Goal: Information Seeking & Learning: Learn about a topic

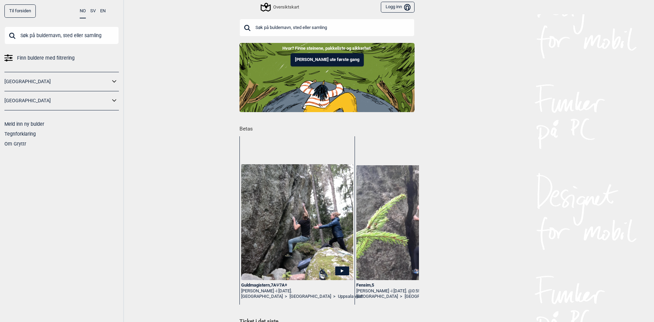
click at [296, 27] on input "text" at bounding box center [326, 28] width 175 height 18
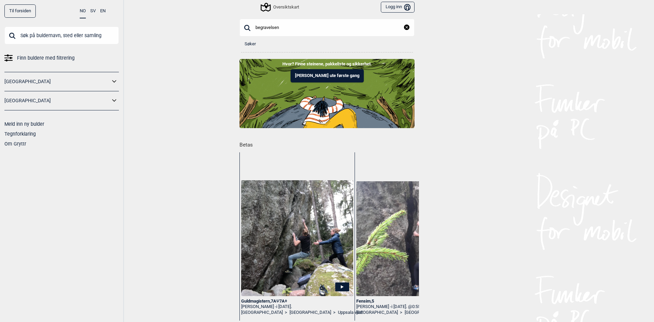
type input "begravelsen"
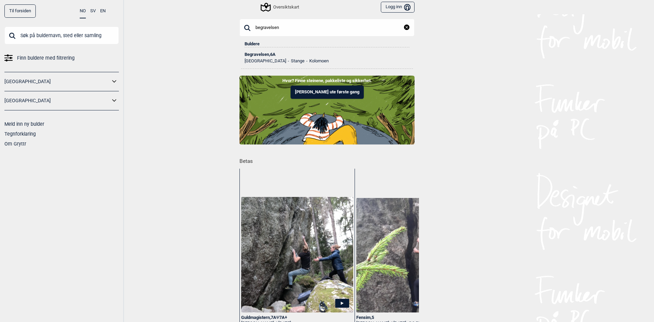
click at [257, 54] on div "Begravelsen , 6A" at bounding box center [326, 54] width 165 height 5
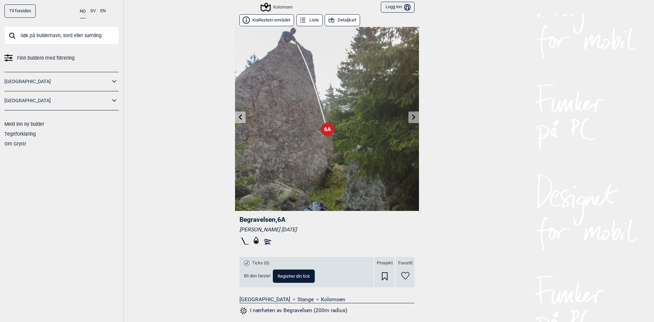
click at [240, 116] on icon at bounding box center [240, 116] width 5 height 5
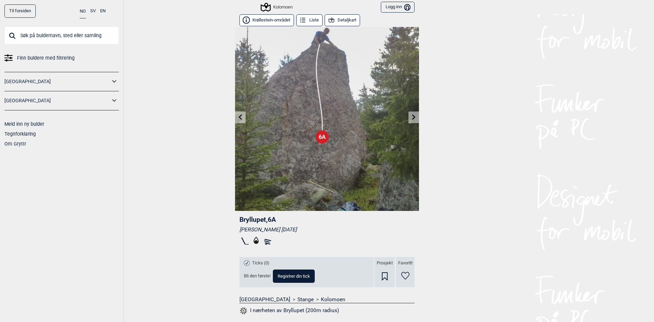
click at [238, 120] on icon at bounding box center [240, 116] width 5 height 5
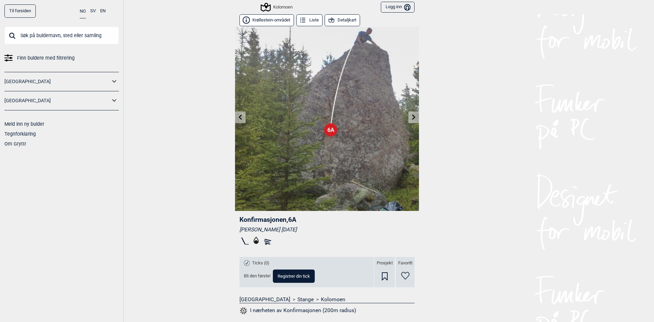
click at [238, 118] on icon at bounding box center [240, 116] width 5 height 5
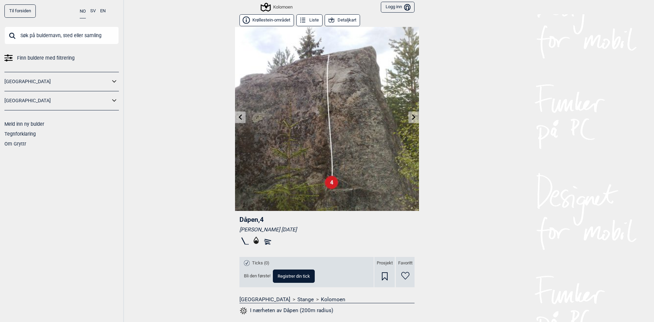
click at [412, 114] on link at bounding box center [413, 117] width 11 height 11
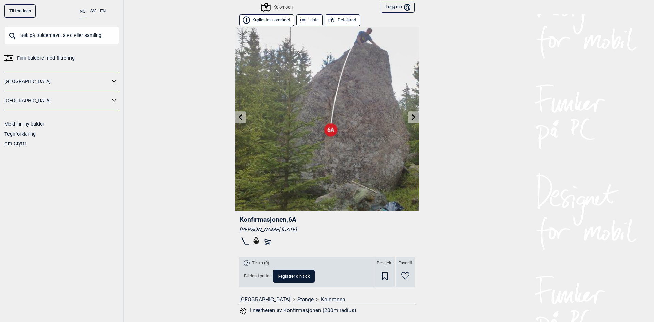
click at [411, 115] on icon at bounding box center [413, 116] width 5 height 5
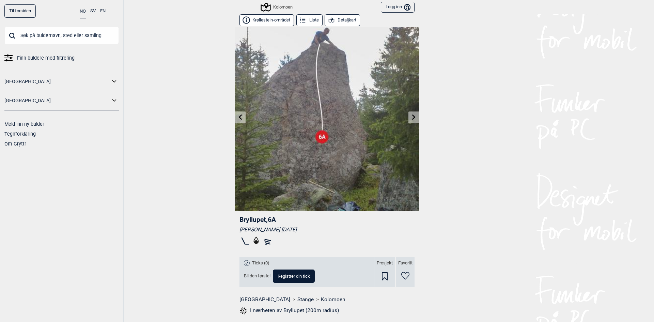
click at [411, 116] on icon at bounding box center [413, 116] width 5 height 5
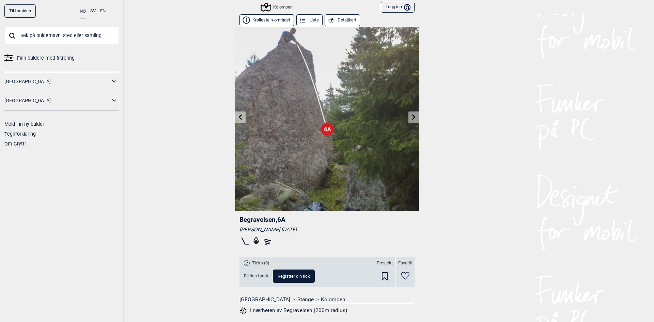
click at [239, 118] on icon at bounding box center [240, 116] width 5 height 5
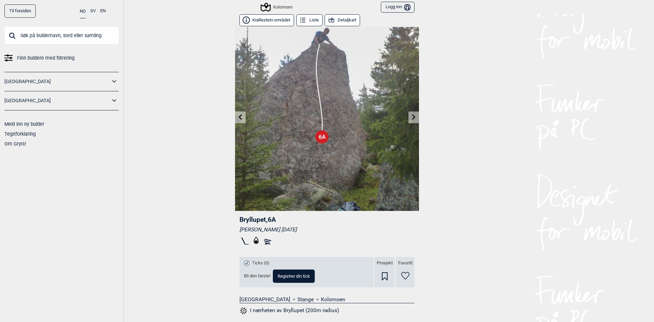
click at [239, 117] on icon at bounding box center [240, 116] width 3 height 5
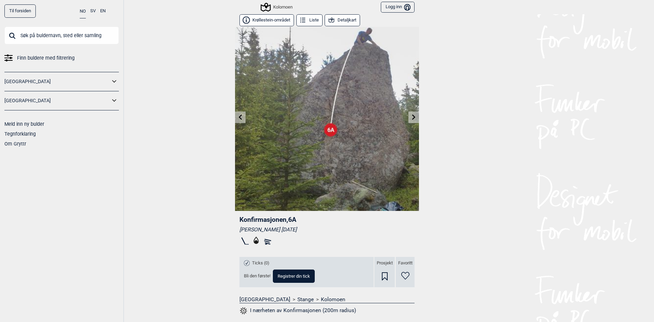
click at [408, 118] on link at bounding box center [413, 117] width 11 height 11
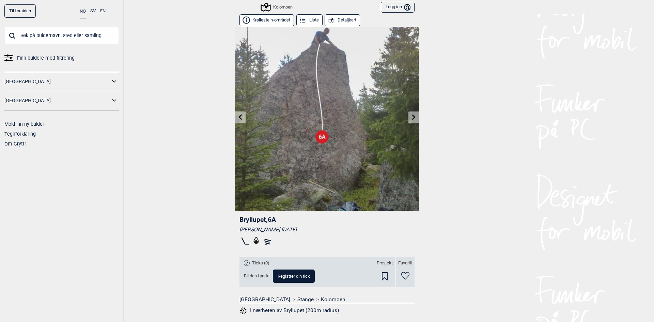
click at [346, 20] on button "Detaljkart" at bounding box center [341, 20] width 35 height 12
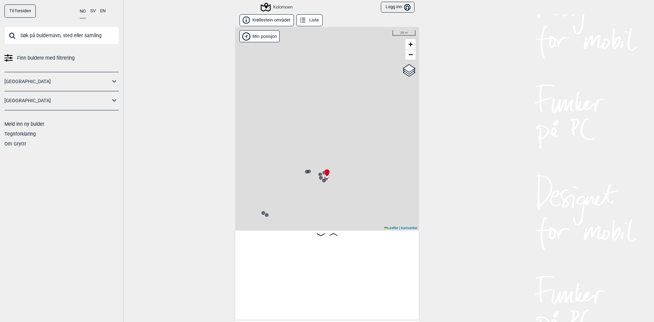
scroll to position [0, 4028]
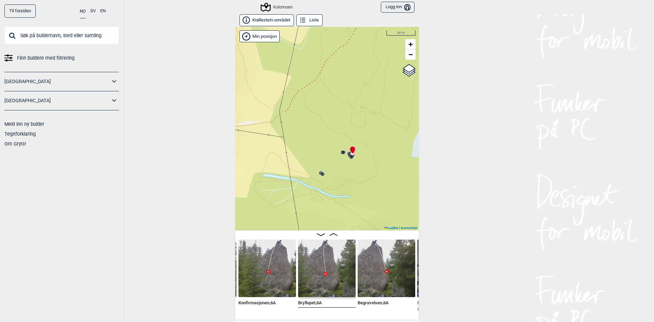
drag, startPoint x: 315, startPoint y: 212, endPoint x: 353, endPoint y: 180, distance: 50.0
click at [353, 180] on div "Kolomoen" at bounding box center [327, 128] width 184 height 203
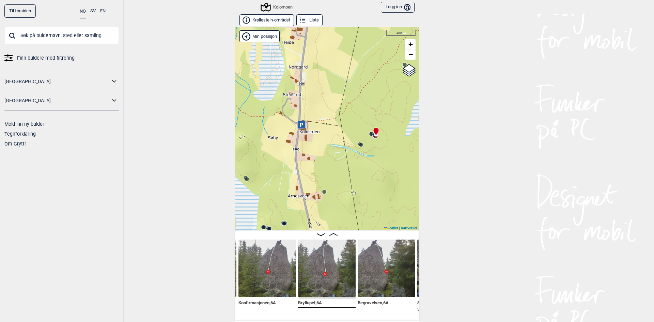
drag, startPoint x: 327, startPoint y: 198, endPoint x: 353, endPoint y: 163, distance: 43.5
click at [353, 163] on div "Kolomoen" at bounding box center [327, 128] width 184 height 203
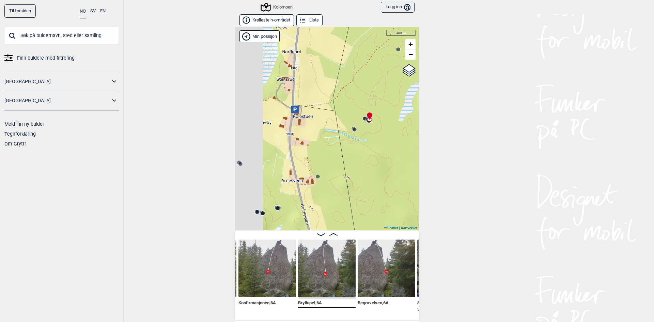
drag, startPoint x: 297, startPoint y: 173, endPoint x: 338, endPoint y: 156, distance: 44.1
click at [338, 156] on div "Kolomoen" at bounding box center [327, 128] width 184 height 203
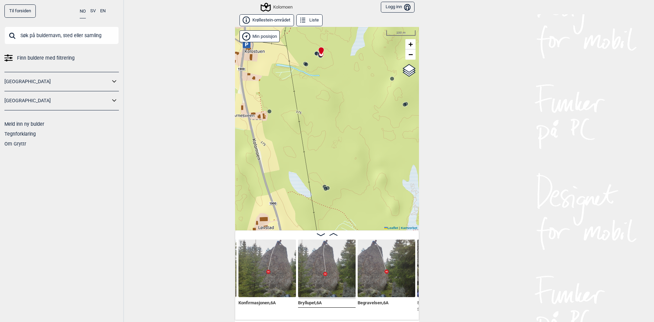
drag, startPoint x: 372, startPoint y: 160, endPoint x: 323, endPoint y: 95, distance: 81.0
click at [323, 95] on div "Kolomoen" at bounding box center [327, 128] width 184 height 203
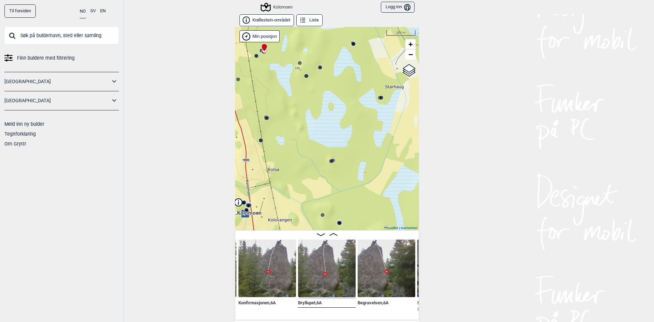
drag, startPoint x: 374, startPoint y: 144, endPoint x: 317, endPoint y: 99, distance: 73.0
click at [317, 99] on div "Kolomoen" at bounding box center [327, 128] width 184 height 203
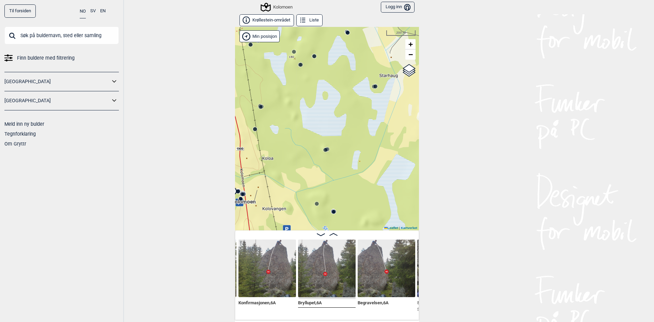
click at [322, 152] on icon at bounding box center [324, 149] width 5 height 5
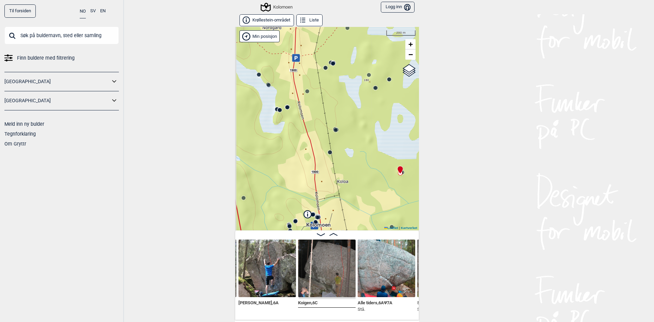
drag, startPoint x: 277, startPoint y: 107, endPoint x: 351, endPoint y: 130, distance: 77.8
click at [351, 130] on div "Kolomoen" at bounding box center [327, 128] width 184 height 203
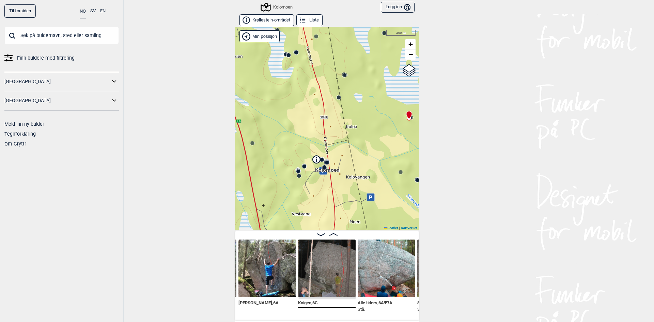
drag, startPoint x: 344, startPoint y: 162, endPoint x: 353, endPoint y: 108, distance: 55.5
click at [353, 108] on div "Kolomoen" at bounding box center [327, 128] width 184 height 203
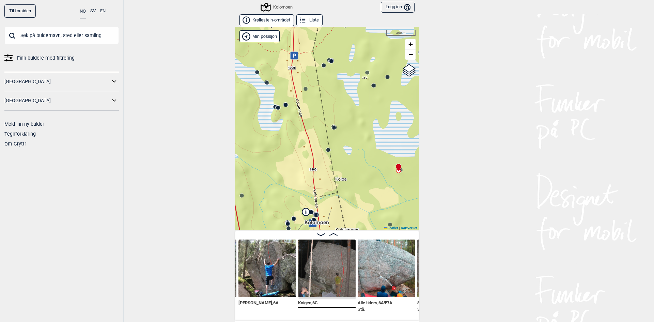
drag, startPoint x: 353, startPoint y: 109, endPoint x: 342, endPoint y: 161, distance: 53.5
click at [342, 161] on div "Kolomoen" at bounding box center [327, 128] width 184 height 203
click at [329, 61] on circle at bounding box center [331, 61] width 4 height 4
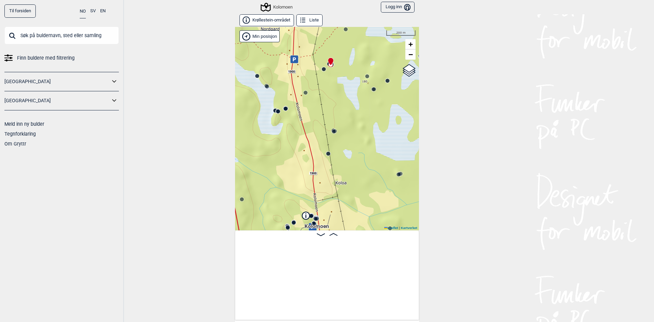
scroll to position [0, 3855]
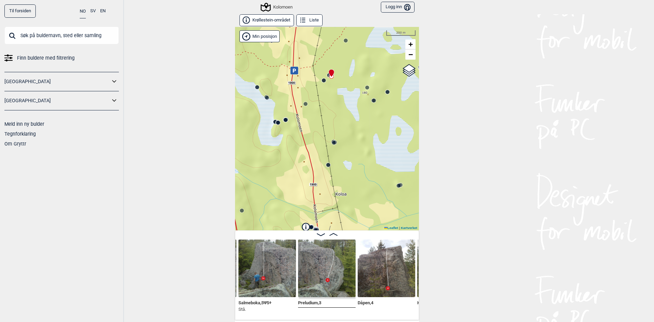
drag, startPoint x: 356, startPoint y: 166, endPoint x: 360, endPoint y: 134, distance: 32.2
click at [360, 134] on div "Kolomoen" at bounding box center [327, 128] width 184 height 203
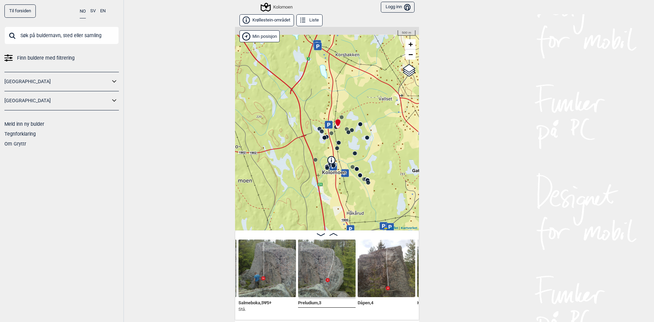
drag, startPoint x: 340, startPoint y: 110, endPoint x: 343, endPoint y: 113, distance: 4.1
click at [343, 113] on div "Kolomoen" at bounding box center [327, 128] width 184 height 203
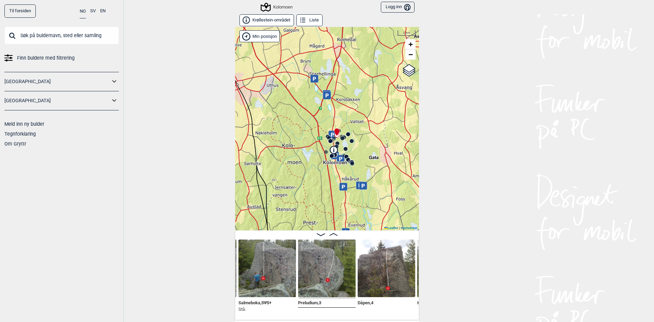
drag, startPoint x: 351, startPoint y: 193, endPoint x: 349, endPoint y: 183, distance: 10.2
click at [349, 183] on div "Kolomoen" at bounding box center [327, 128] width 184 height 203
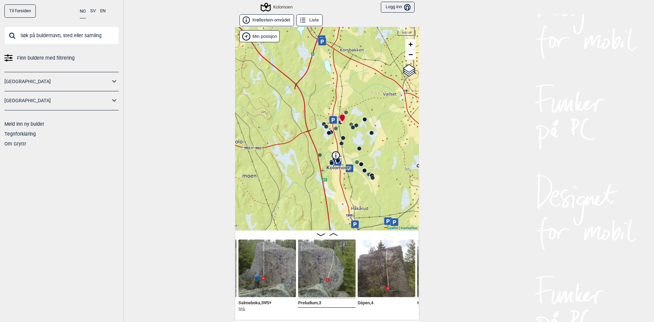
drag, startPoint x: 339, startPoint y: 178, endPoint x: 340, endPoint y: 100, distance: 78.7
click at [340, 164] on span "Kolomoen" at bounding box center [338, 164] width 25 height 0
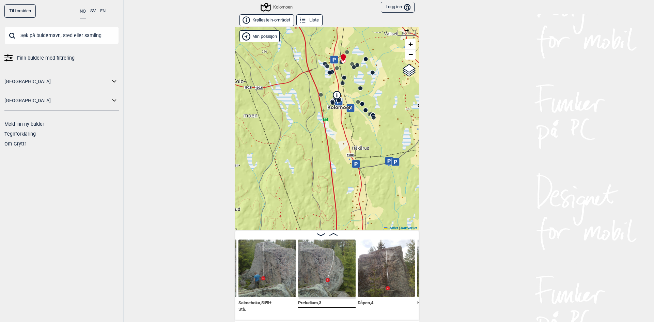
drag, startPoint x: 348, startPoint y: 135, endPoint x: 351, endPoint y: 202, distance: 66.5
click at [351, 202] on div "Kolomoen" at bounding box center [327, 128] width 184 height 203
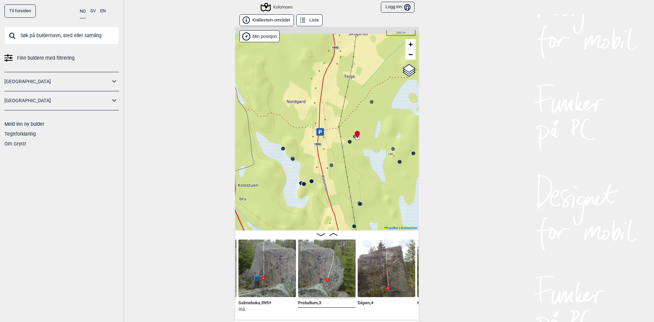
drag, startPoint x: 321, startPoint y: 109, endPoint x: 328, endPoint y: 172, distance: 63.3
click at [329, 168] on icon at bounding box center [331, 164] width 5 height 5
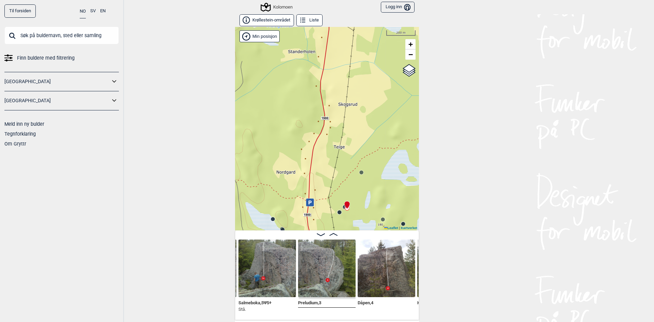
drag, startPoint x: 324, startPoint y: 102, endPoint x: 312, endPoint y: 179, distance: 78.3
click at [312, 176] on div "Kolomoen" at bounding box center [327, 128] width 184 height 203
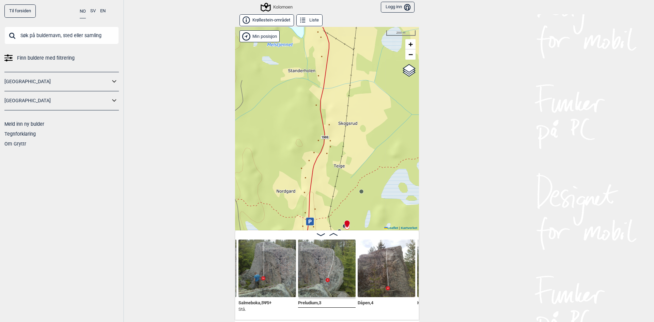
drag, startPoint x: 321, startPoint y: 115, endPoint x: 342, endPoint y: 201, distance: 88.8
click at [342, 200] on div "Kolomoen" at bounding box center [327, 128] width 184 height 203
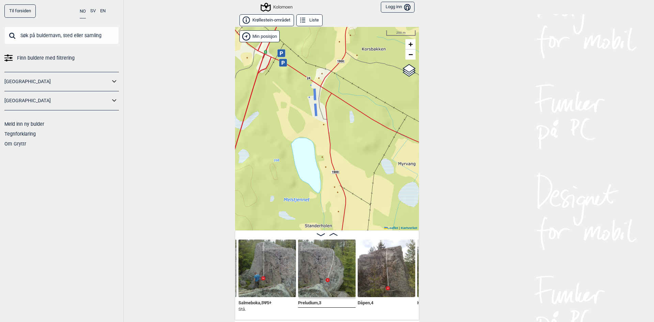
drag, startPoint x: 336, startPoint y: 117, endPoint x: 332, endPoint y: 216, distance: 98.5
click at [332, 215] on div "Kolomoen" at bounding box center [327, 128] width 184 height 203
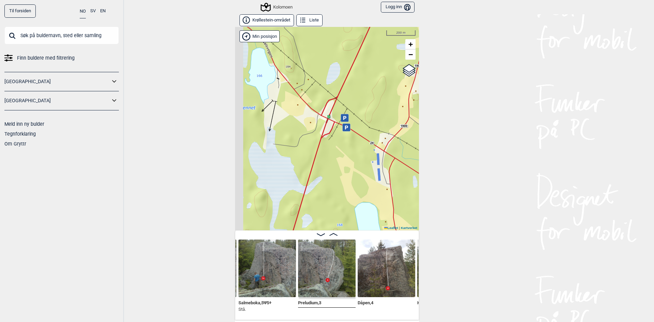
drag, startPoint x: 332, startPoint y: 168, endPoint x: 359, endPoint y: 134, distance: 43.4
click at [359, 134] on div "Kolomoen" at bounding box center [327, 128] width 184 height 203
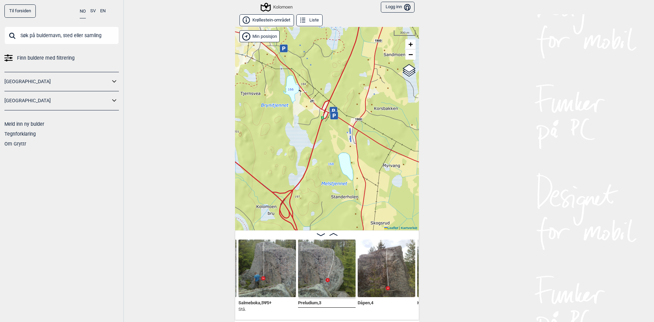
click at [34, 56] on span "Finn buldere med filtrering" at bounding box center [46, 58] width 58 height 10
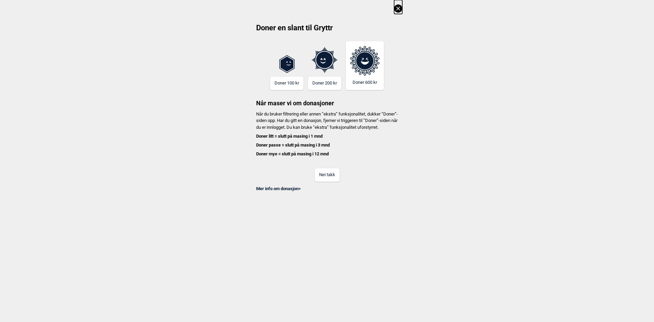
click at [400, 7] on icon at bounding box center [398, 8] width 8 height 8
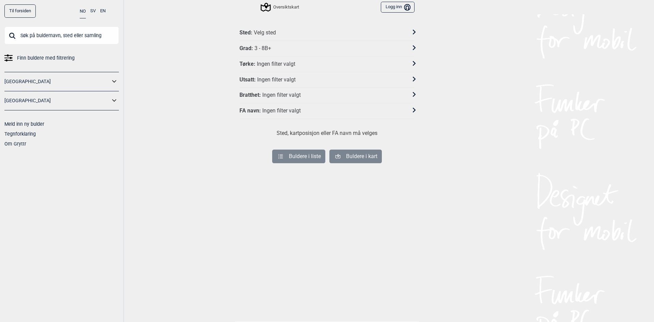
click at [80, 78] on link "[GEOGRAPHIC_DATA]" at bounding box center [57, 82] width 106 height 10
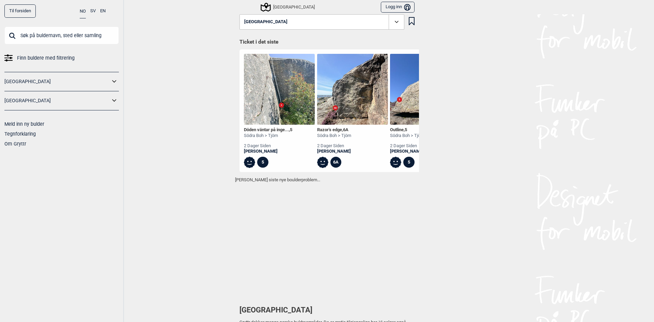
click at [112, 82] on icon at bounding box center [114, 82] width 9 height 10
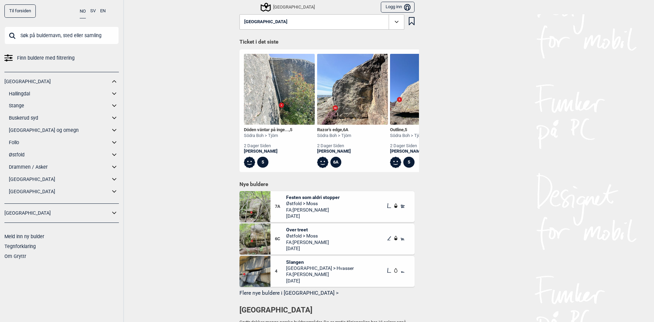
click at [115, 106] on icon at bounding box center [114, 106] width 4 height 2
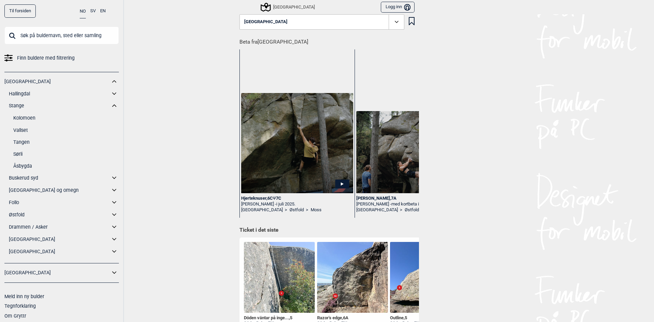
click at [17, 104] on link "Stange" at bounding box center [59, 106] width 101 height 10
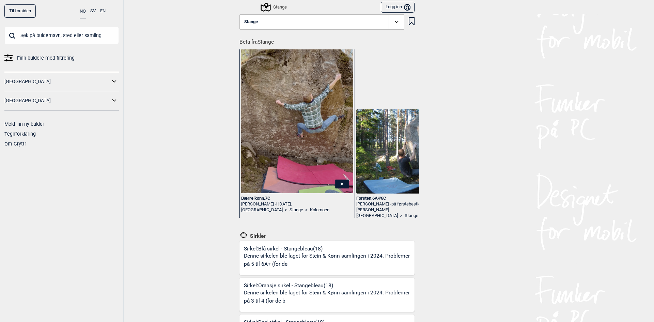
click at [283, 6] on div "Stange" at bounding box center [274, 7] width 25 height 8
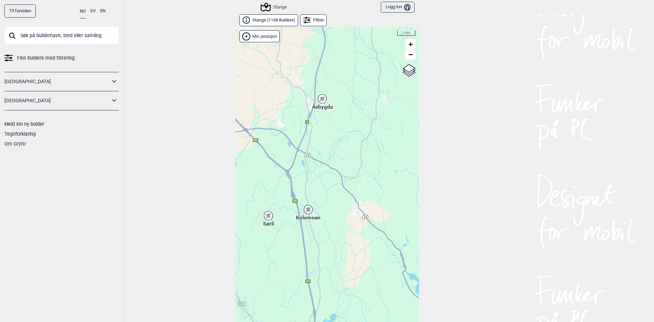
scroll to position [11, 0]
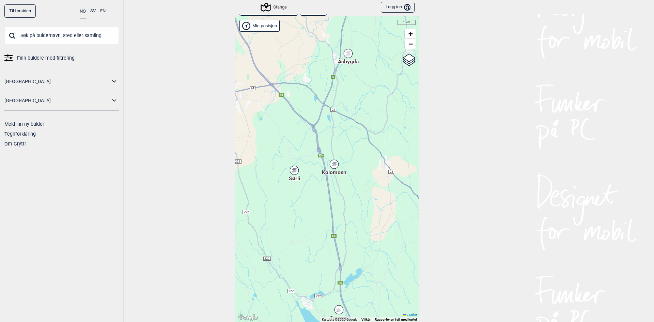
drag, startPoint x: 323, startPoint y: 193, endPoint x: 346, endPoint y: 156, distance: 44.1
click at [350, 153] on div "Hallingdal Gol Ål Stange Kolomoen [GEOGRAPHIC_DATA] [GEOGRAPHIC_DATA][PERSON_NA…" at bounding box center [327, 168] width 184 height 305
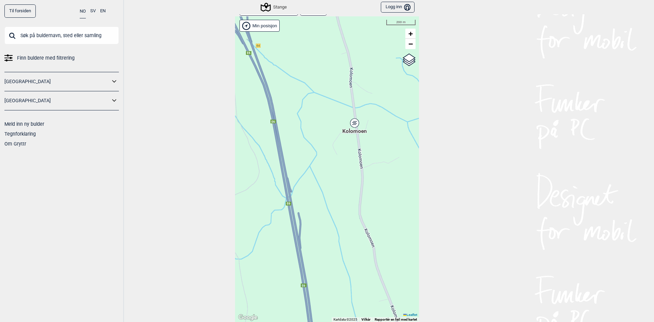
drag, startPoint x: 316, startPoint y: 126, endPoint x: 339, endPoint y: 171, distance: 49.9
click at [339, 170] on div "Hallingdal Gol Ål Stange Kolomoen [GEOGRAPHIC_DATA] [GEOGRAPHIC_DATA][PERSON_NA…" at bounding box center [327, 168] width 184 height 305
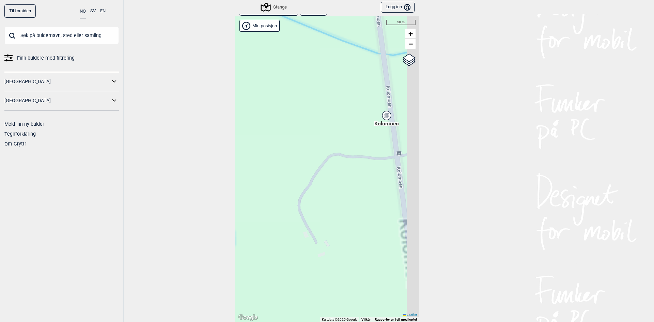
drag, startPoint x: 368, startPoint y: 168, endPoint x: 258, endPoint y: 189, distance: 111.9
click at [258, 188] on div "Hallingdal Gol Ål Stange Kolomoen [GEOGRAPHIC_DATA] [GEOGRAPHIC_DATA][PERSON_NA…" at bounding box center [327, 168] width 184 height 305
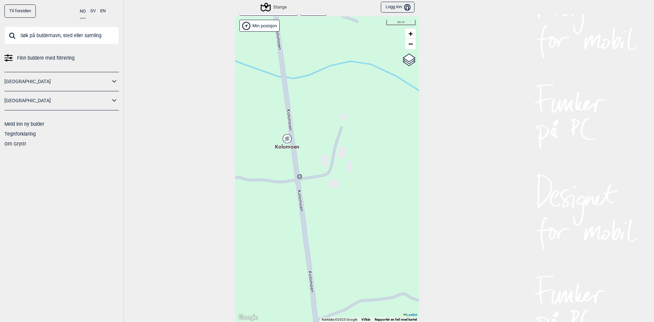
drag, startPoint x: 289, startPoint y: 168, endPoint x: 291, endPoint y: 171, distance: 3.8
click at [291, 171] on div "Hallingdal Gol Ål Stange Kolomoen [GEOGRAPHIC_DATA] [GEOGRAPHIC_DATA][PERSON_NA…" at bounding box center [327, 168] width 184 height 305
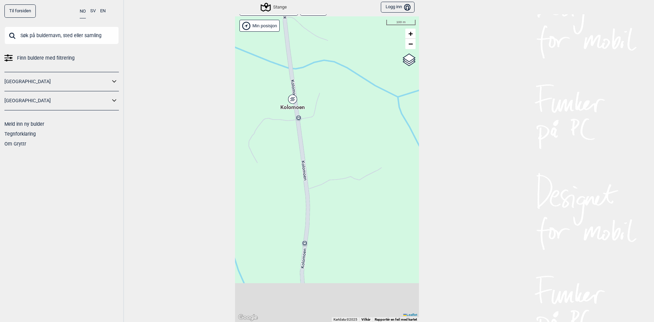
drag, startPoint x: 311, startPoint y: 209, endPoint x: 306, endPoint y: 145, distance: 64.5
click at [306, 146] on div "Hallingdal Gol Ål Stange Kolomoen [GEOGRAPHIC_DATA] [GEOGRAPHIC_DATA][PERSON_NA…" at bounding box center [327, 168] width 184 height 305
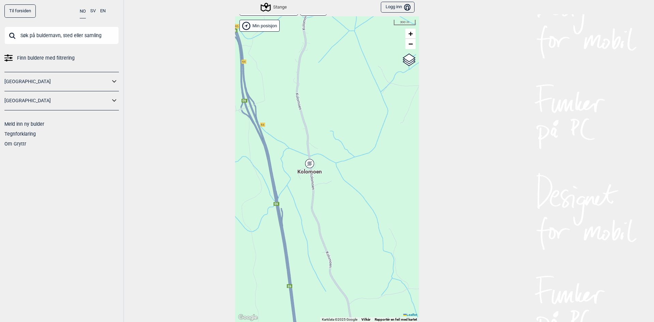
click at [309, 168] on span "Kolomoen" at bounding box center [309, 168] width 25 height 0
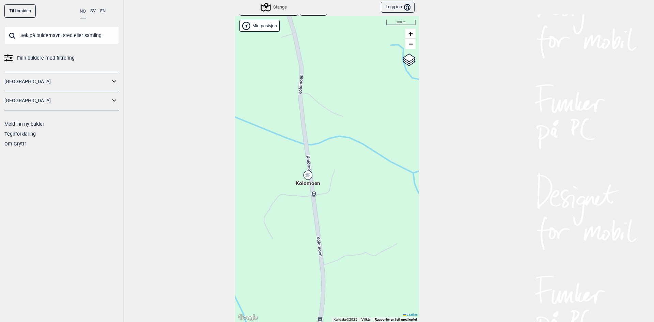
click at [306, 174] on div "Kolomoen" at bounding box center [308, 175] width 4 height 4
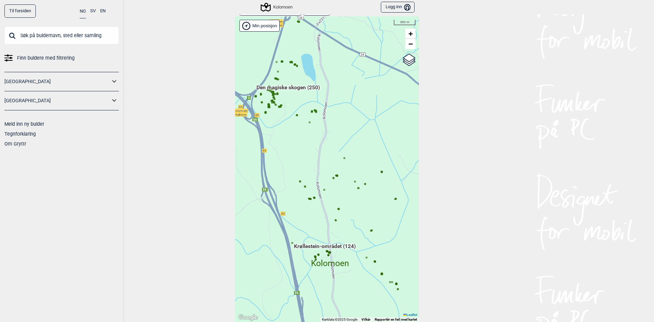
drag, startPoint x: 320, startPoint y: 147, endPoint x: 318, endPoint y: 193, distance: 46.3
click at [318, 193] on div "Hallingdal Gol Ål Stange [GEOGRAPHIC_DATA] [GEOGRAPHIC_DATA][PERSON_NAME][GEOGR…" at bounding box center [327, 168] width 184 height 305
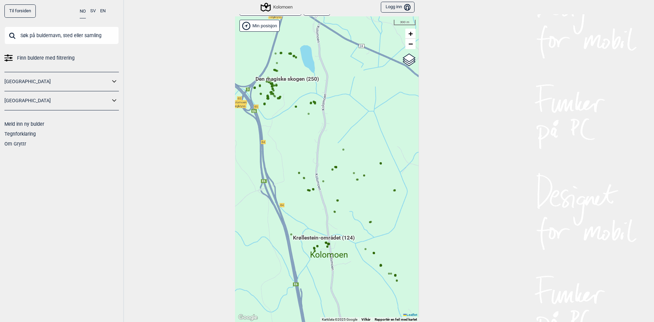
drag, startPoint x: 334, startPoint y: 214, endPoint x: 328, endPoint y: 164, distance: 50.7
click at [328, 164] on div "Hallingdal Gol Ål Stange [GEOGRAPHIC_DATA] [GEOGRAPHIC_DATA][PERSON_NAME][GEOGR…" at bounding box center [327, 168] width 184 height 305
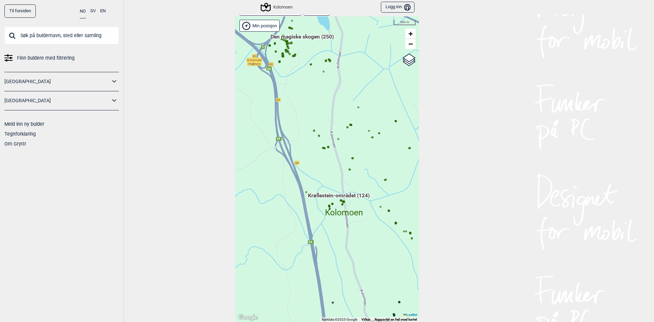
drag, startPoint x: 289, startPoint y: 202, endPoint x: 394, endPoint y: 192, distance: 105.3
click at [369, 192] on span "Krøllestein-området (124)" at bounding box center [339, 198] width 62 height 13
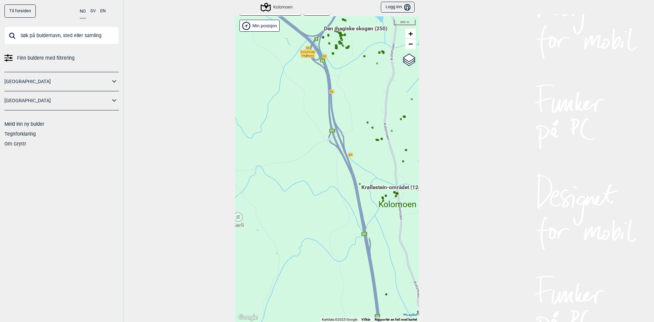
drag, startPoint x: 379, startPoint y: 170, endPoint x: 315, endPoint y: 150, distance: 66.6
click at [316, 150] on div "Hallingdal Gol Ål Stange [GEOGRAPHIC_DATA] [GEOGRAPHIC_DATA][PERSON_NAME][GEOGR…" at bounding box center [327, 168] width 184 height 305
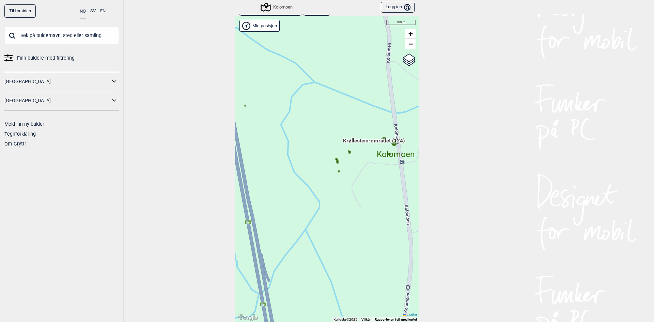
drag, startPoint x: 301, startPoint y: 176, endPoint x: 328, endPoint y: 177, distance: 26.9
click at [328, 177] on div "Hallingdal Gol Ål Stange [GEOGRAPHIC_DATA] [GEOGRAPHIC_DATA][PERSON_NAME][GEOGR…" at bounding box center [327, 168] width 184 height 305
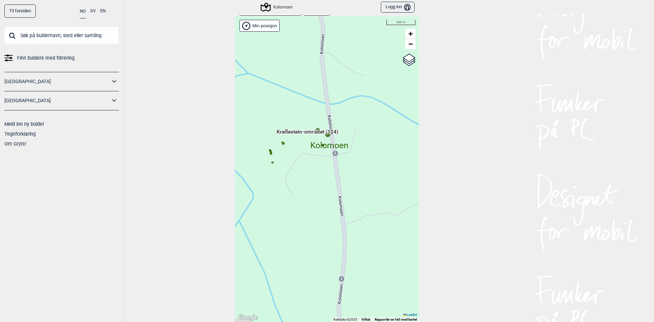
drag, startPoint x: 343, startPoint y: 152, endPoint x: 299, endPoint y: 146, distance: 44.7
click at [299, 146] on div "Hallingdal Gol Ål Stange [GEOGRAPHIC_DATA] [GEOGRAPHIC_DATA][PERSON_NAME][GEOGR…" at bounding box center [327, 168] width 184 height 305
click at [327, 134] on div "Kolomoen" at bounding box center [329, 134] width 4 height 4
click at [327, 135] on div "Kolomoen" at bounding box center [329, 134] width 4 height 4
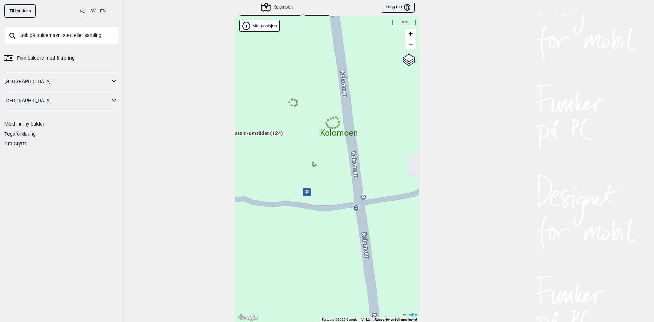
click at [336, 118] on circle at bounding box center [337, 118] width 2 height 2
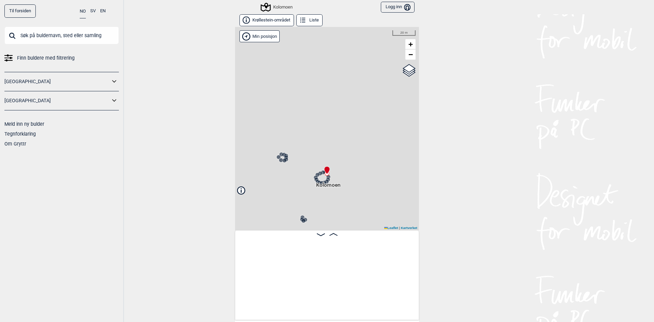
scroll to position [0, 633]
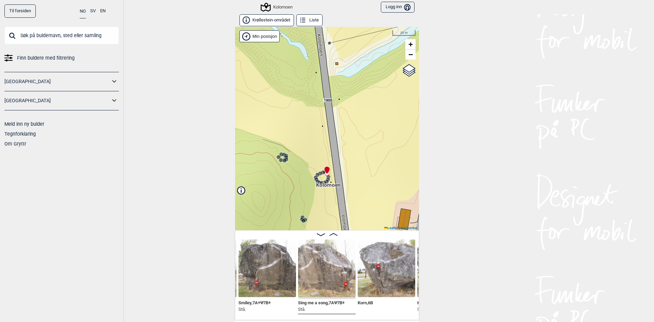
click at [265, 267] on img at bounding box center [267, 268] width 58 height 58
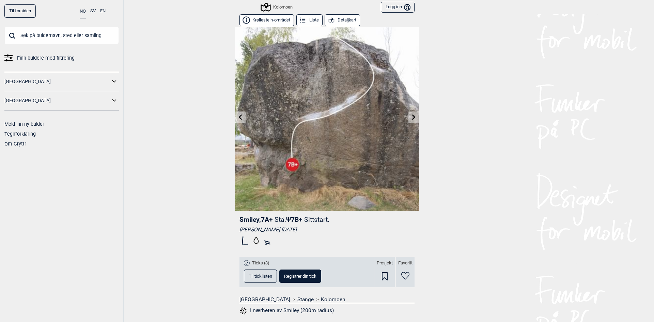
click at [235, 116] on link at bounding box center [240, 117] width 11 height 11
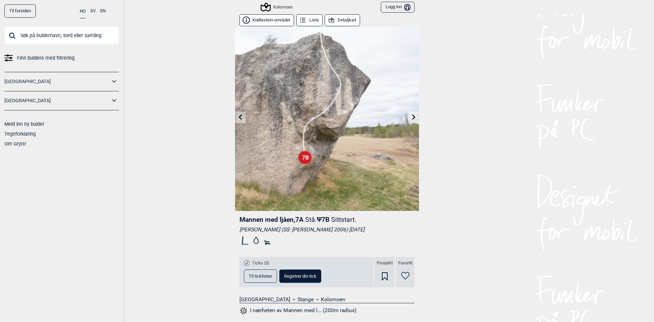
click at [238, 116] on icon at bounding box center [240, 116] width 5 height 5
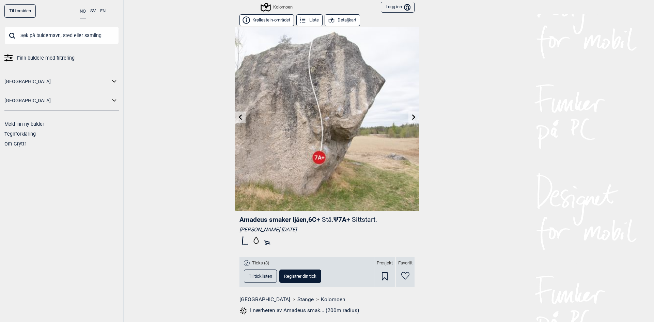
click at [239, 116] on icon at bounding box center [240, 116] width 3 height 5
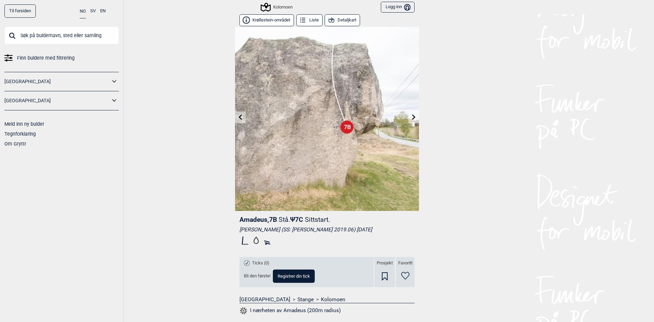
click at [239, 116] on icon at bounding box center [240, 116] width 3 height 5
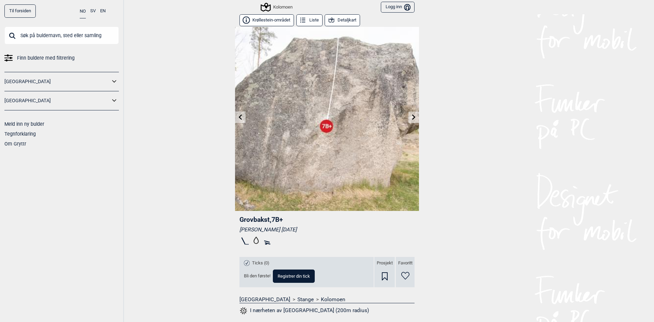
click at [238, 116] on icon at bounding box center [240, 116] width 5 height 5
